Goal: Information Seeking & Learning: Learn about a topic

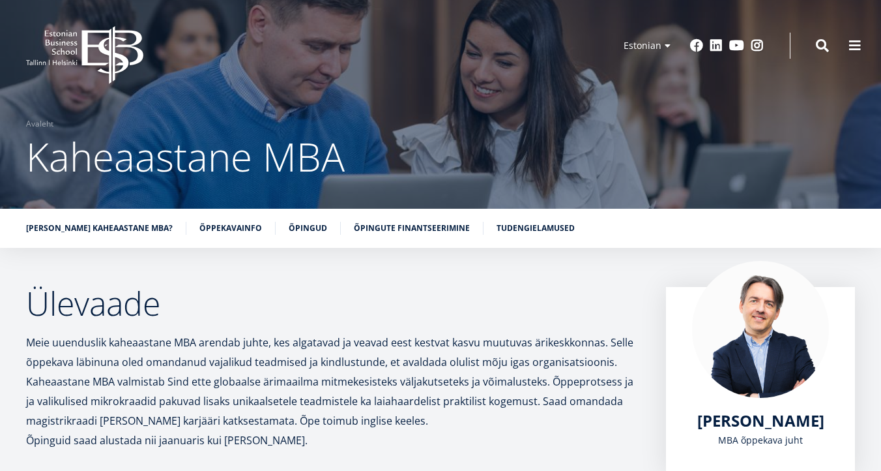
click at [111, 56] on icon "EBS Logo Created with Sketch." at bounding box center [84, 55] width 117 height 58
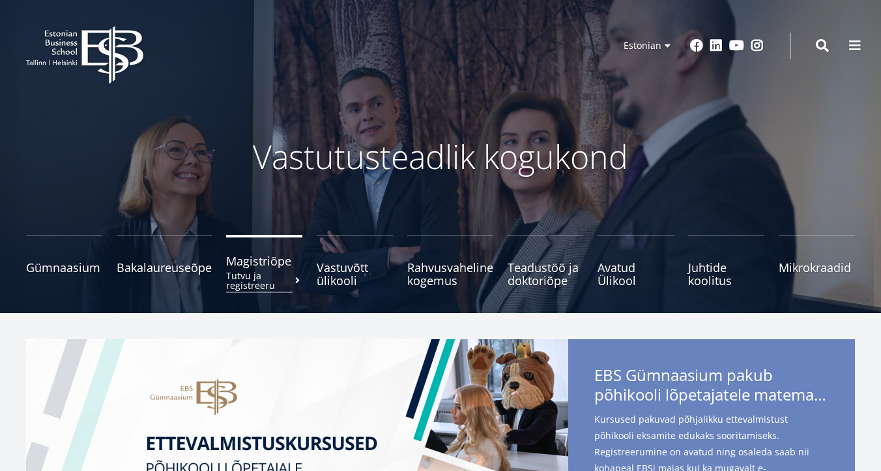
click at [271, 257] on span "Magistriõpe Tutvu ja registreeru" at bounding box center [264, 260] width 76 height 13
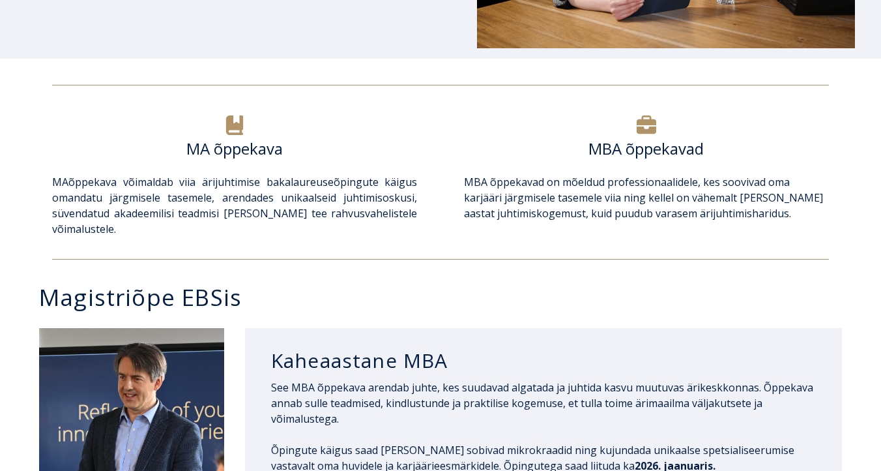
scroll to position [392, 0]
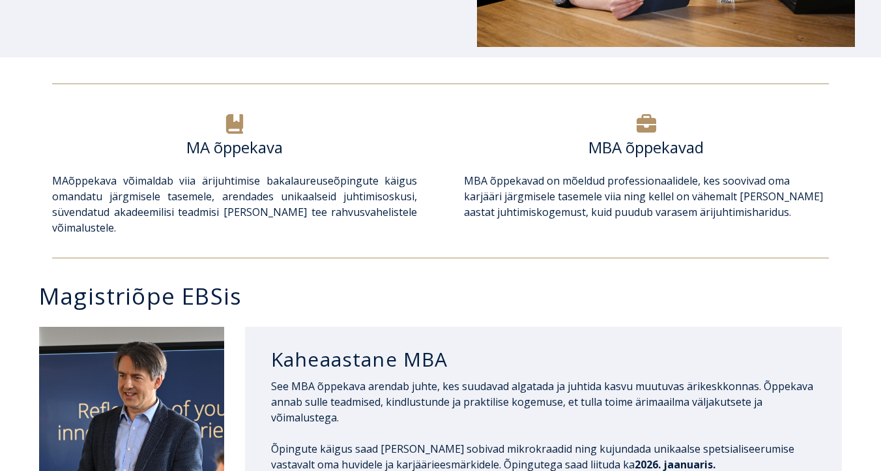
click at [652, 134] on div at bounding box center [646, 124] width 365 height 27
click at [629, 150] on h6 "MBA õppekavad" at bounding box center [646, 148] width 365 height 20
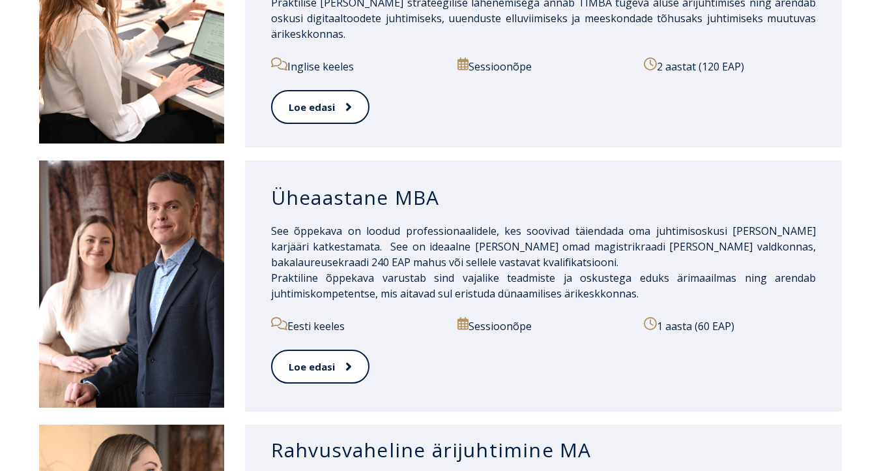
scroll to position [1099, 0]
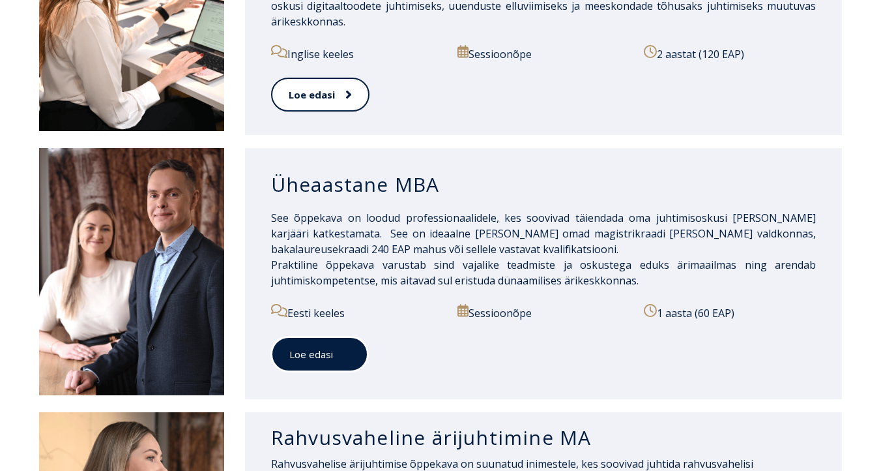
click at [345, 355] on icon at bounding box center [346, 354] width 5 height 8
